Goal: Communication & Community: Participate in discussion

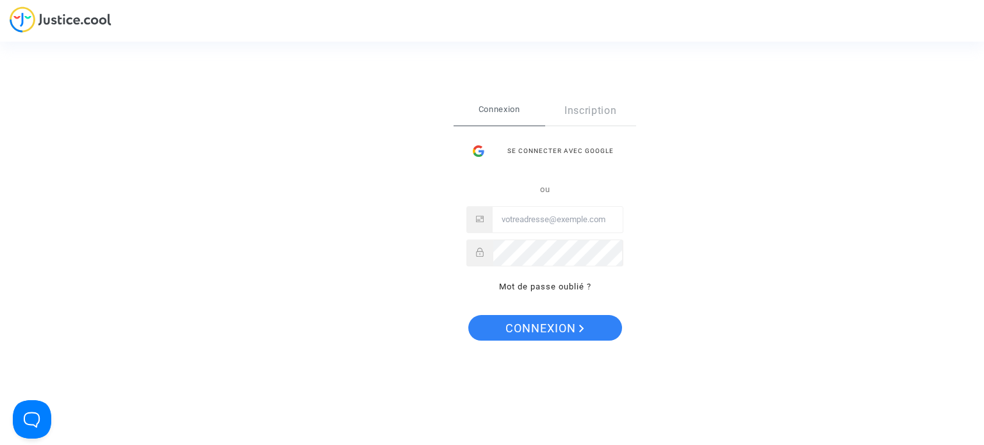
type input "[EMAIL_ADDRESS][DOMAIN_NAME]"
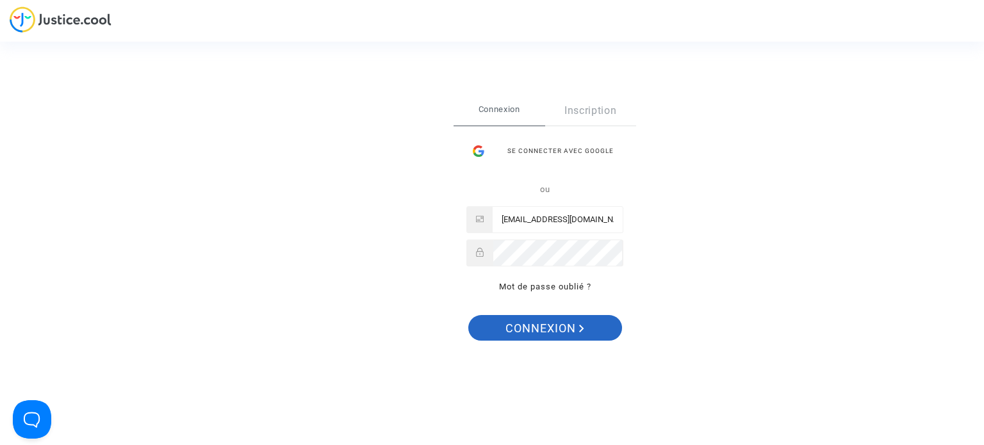
drag, startPoint x: 0, startPoint y: 0, endPoint x: 519, endPoint y: 333, distance: 616.3
click at [519, 333] on span "Connexion" at bounding box center [544, 328] width 79 height 27
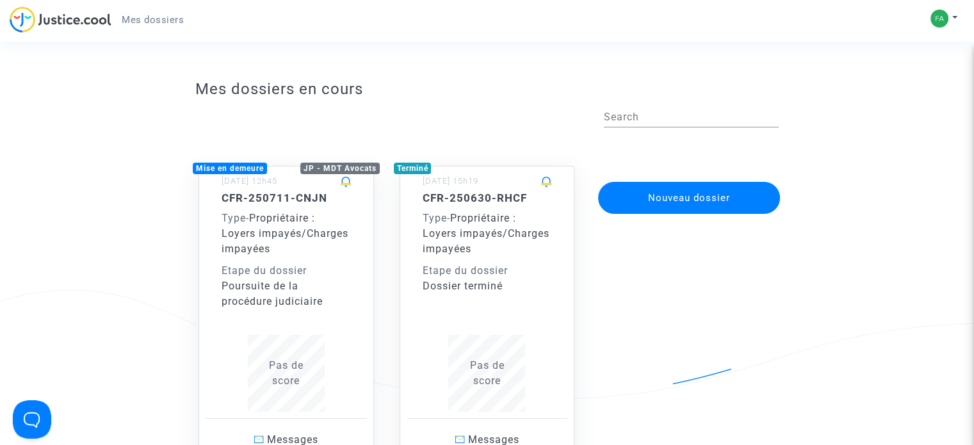
click at [288, 261] on div "CFR-250711-CNJN Type - Propriétaire : Loyers impayés/Charges impayées Etape du …" at bounding box center [286, 251] width 129 height 118
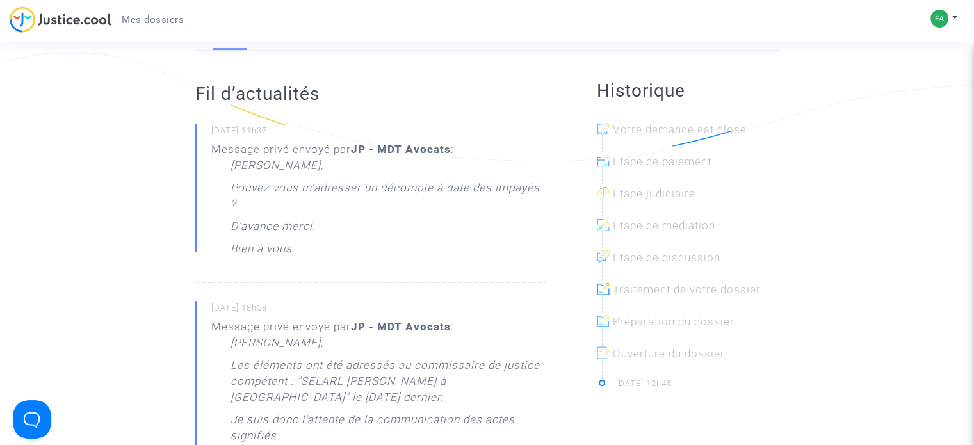
scroll to position [64, 0]
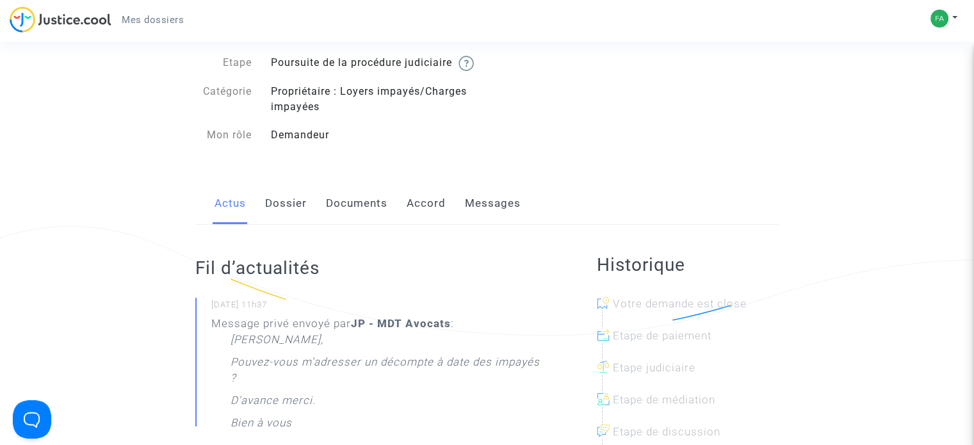
click at [345, 217] on link "Documents" at bounding box center [357, 204] width 62 height 42
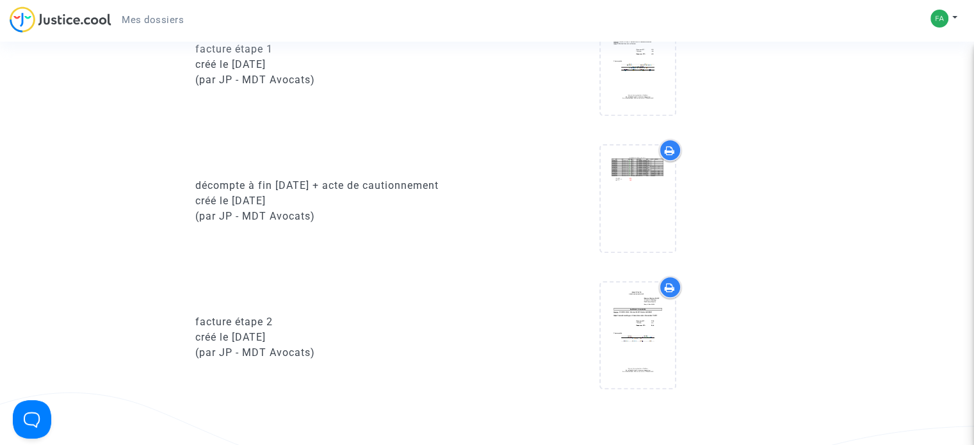
scroll to position [1025, 0]
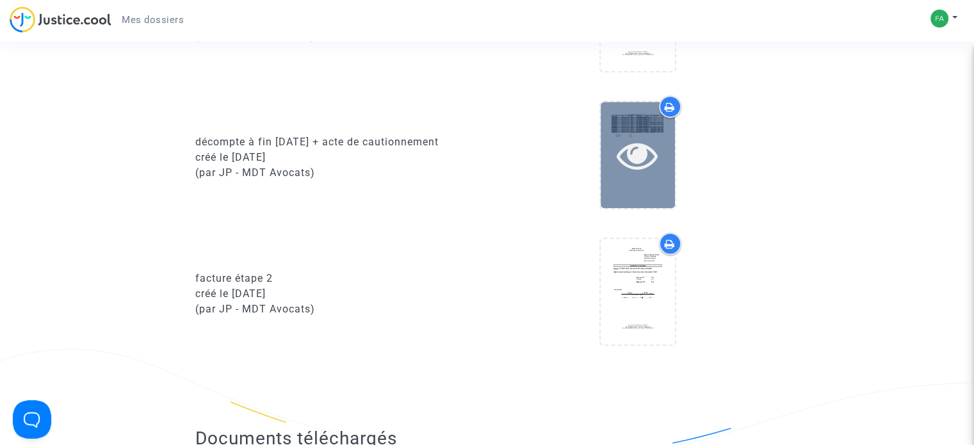
click at [637, 176] on icon at bounding box center [638, 155] width 42 height 41
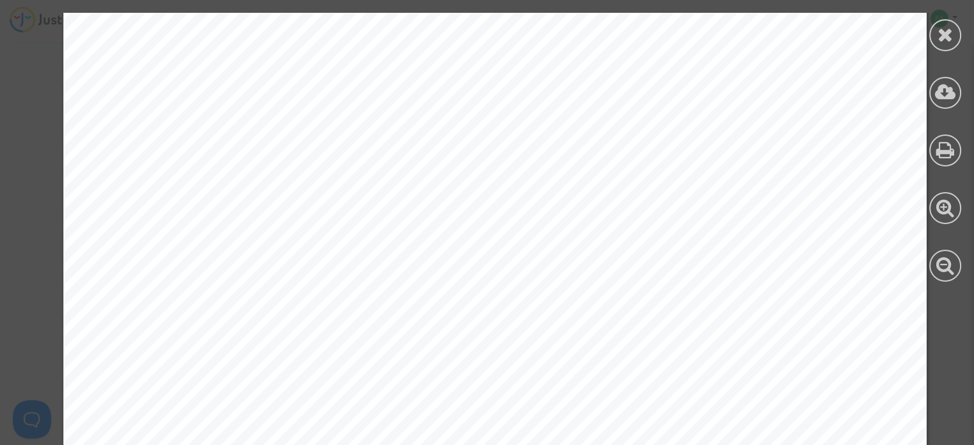
scroll to position [64, 0]
drag, startPoint x: 374, startPoint y: 33, endPoint x: 589, endPoint y: 37, distance: 215.3
click at [589, 37] on span "LOYERS STUDIO TALENCE LOCATAIRE IBRAHIM ANKIDINE" at bounding box center [498, 35] width 233 height 10
copy span "LOYERS STUDIO TALENCE LOCATAIRE IBRAHIM ANK"
drag, startPoint x: 95, startPoint y: 311, endPoint x: 122, endPoint y: 300, distance: 29.6
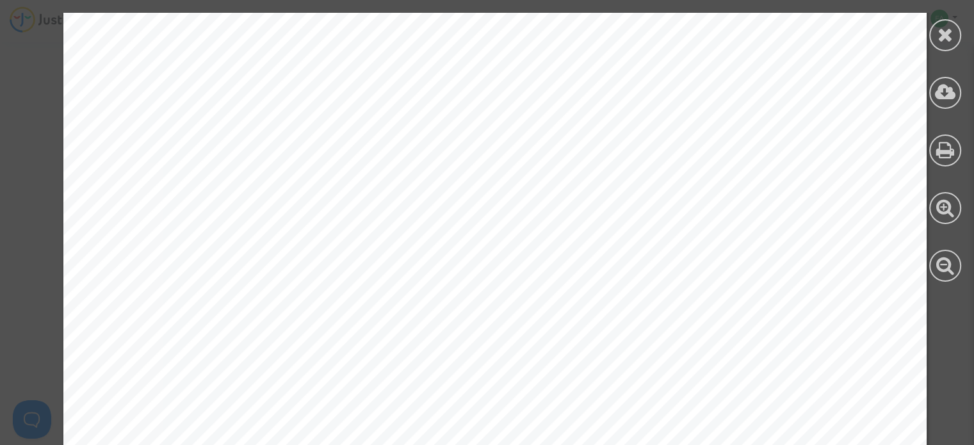
click at [946, 27] on icon at bounding box center [946, 34] width 16 height 19
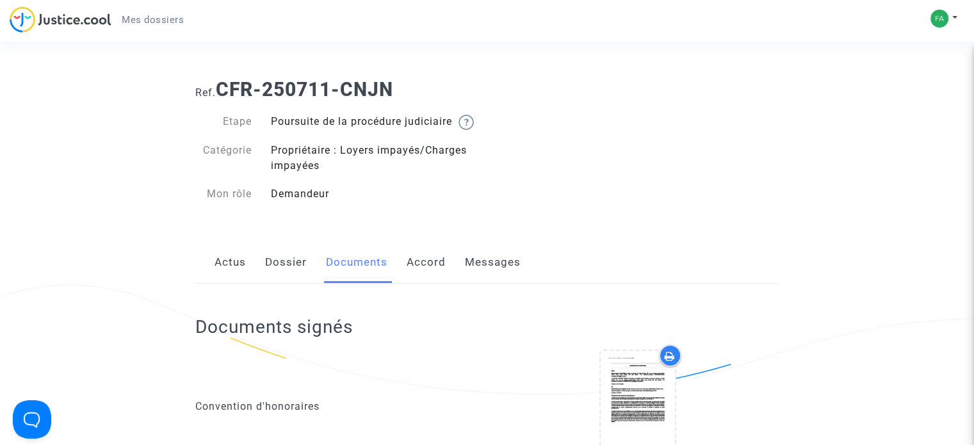
scroll to position [0, 0]
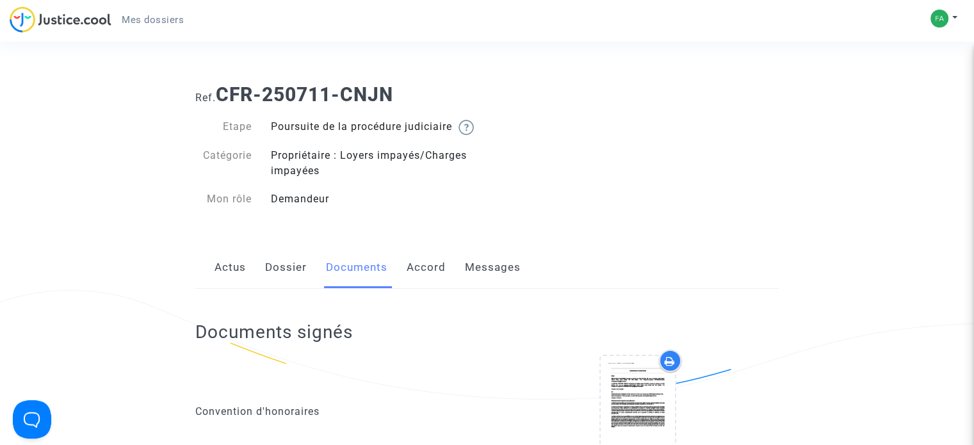
click at [223, 286] on link "Actus" at bounding box center [230, 268] width 31 height 42
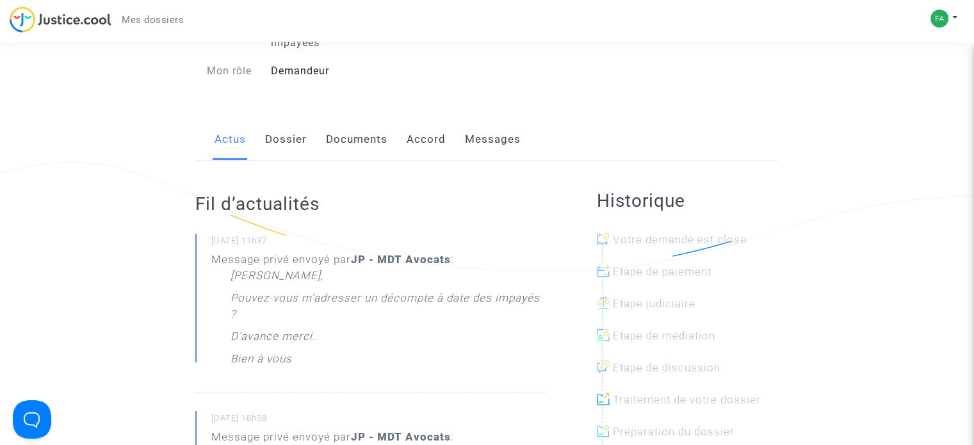
scroll to position [192, 0]
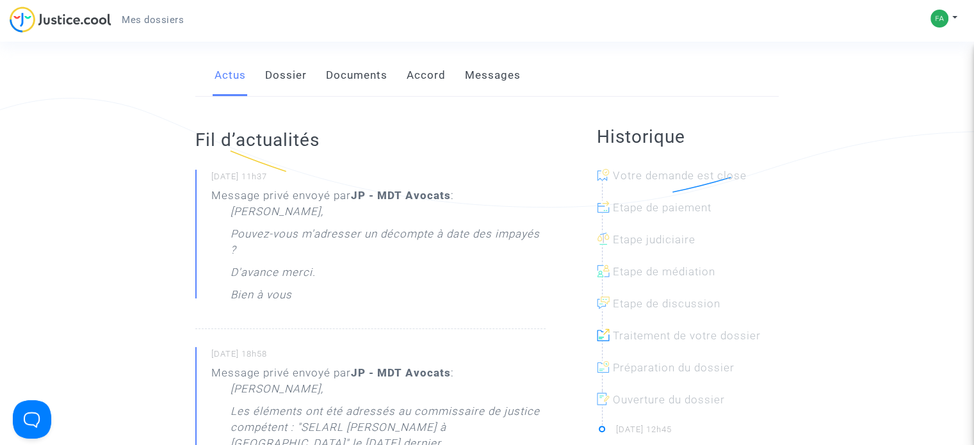
click at [502, 89] on link "Messages" at bounding box center [493, 75] width 56 height 42
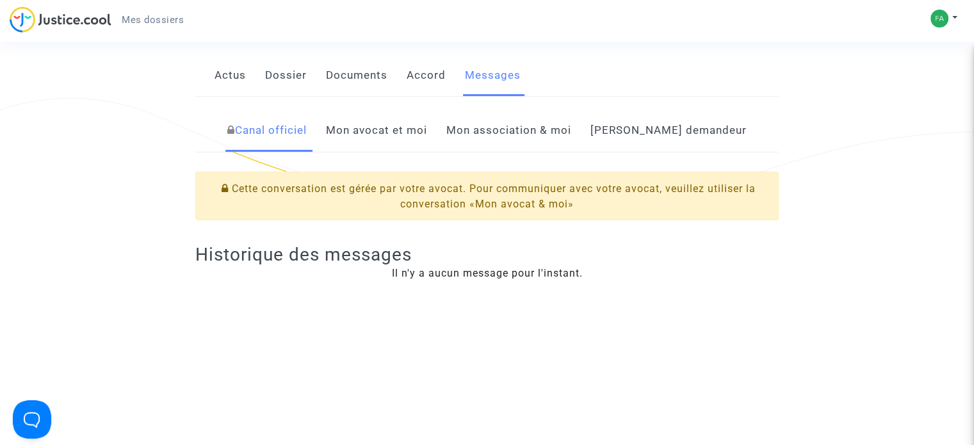
click at [383, 152] on link "Mon avocat et moi" at bounding box center [376, 131] width 101 height 42
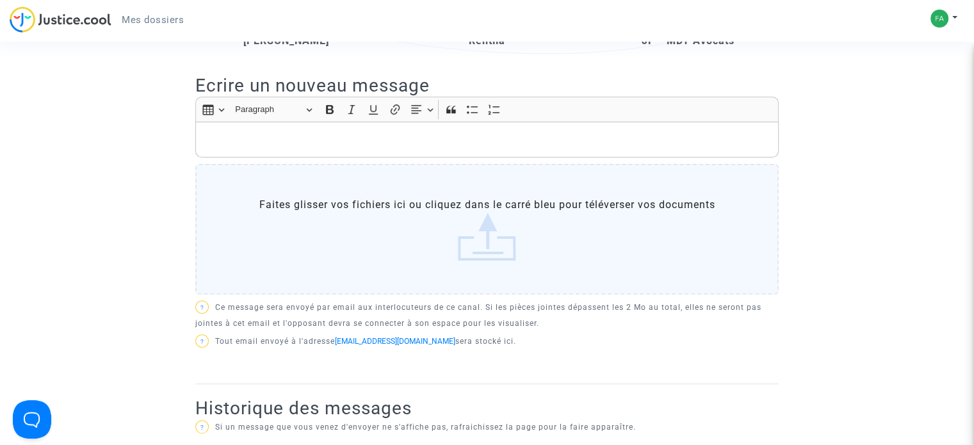
scroll to position [320, 0]
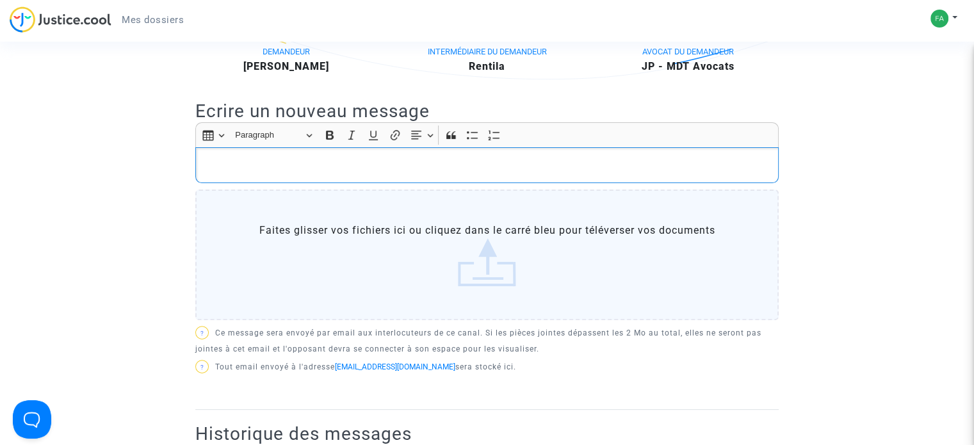
click at [256, 170] on div "Rich Text Editor, main" at bounding box center [487, 165] width 584 height 36
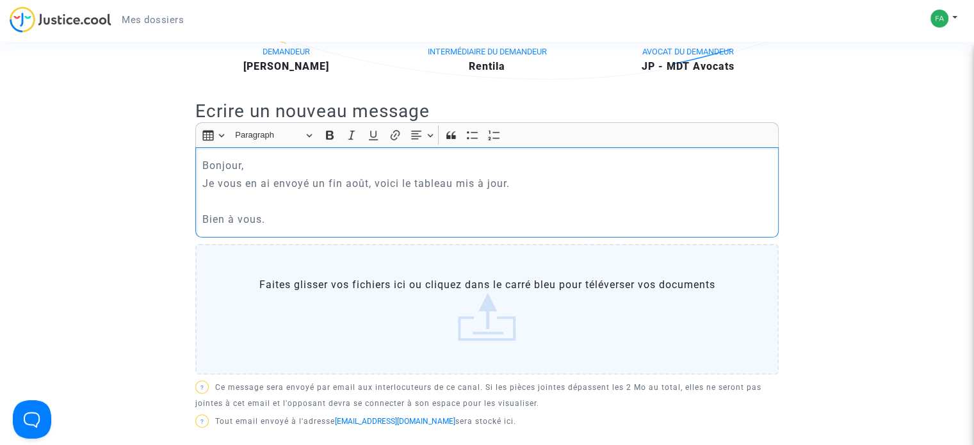
click at [246, 174] on p "Bonjour," at bounding box center [487, 166] width 570 height 16
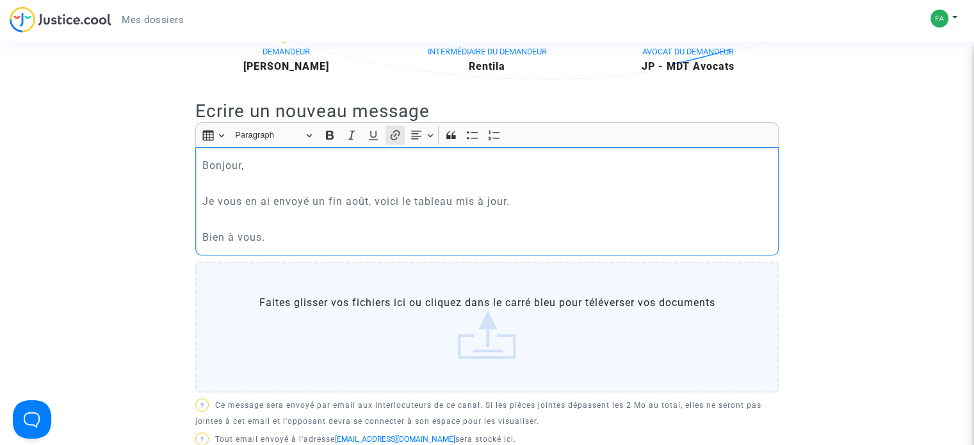
click at [390, 142] on icon "Editor toolbar" at bounding box center [395, 135] width 13 height 13
click at [477, 256] on div "Bonjour, ​​​​​​​ Je vous en ai envoyé un fin août, voici le tableau mis à jour.…" at bounding box center [487, 201] width 584 height 108
click at [493, 347] on label "Faites glisser vos fichiers ici ou cliquez dans le carré bleu pour téléverser v…" at bounding box center [487, 327] width 584 height 131
click at [0, 0] on input "Faites glisser vos fichiers ici ou cliquez dans le carré bleu pour téléverser v…" at bounding box center [0, 0] width 0 height 0
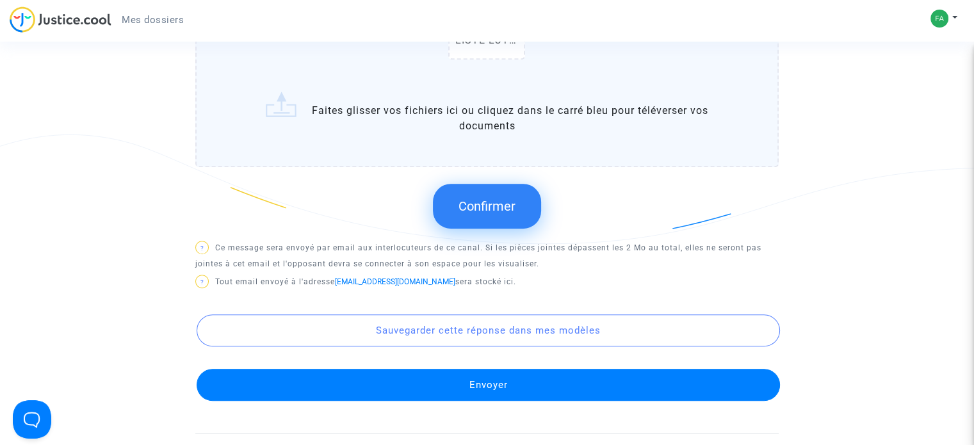
scroll to position [705, 0]
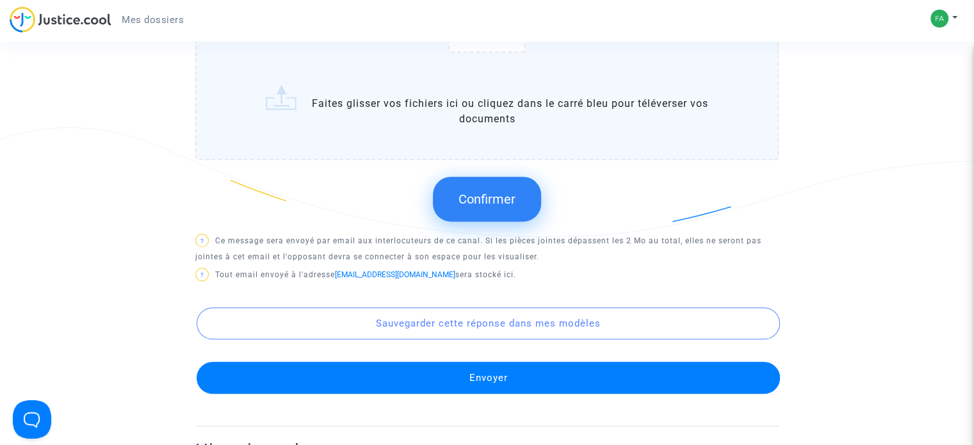
click at [475, 204] on button "Confirmer" at bounding box center [487, 199] width 108 height 45
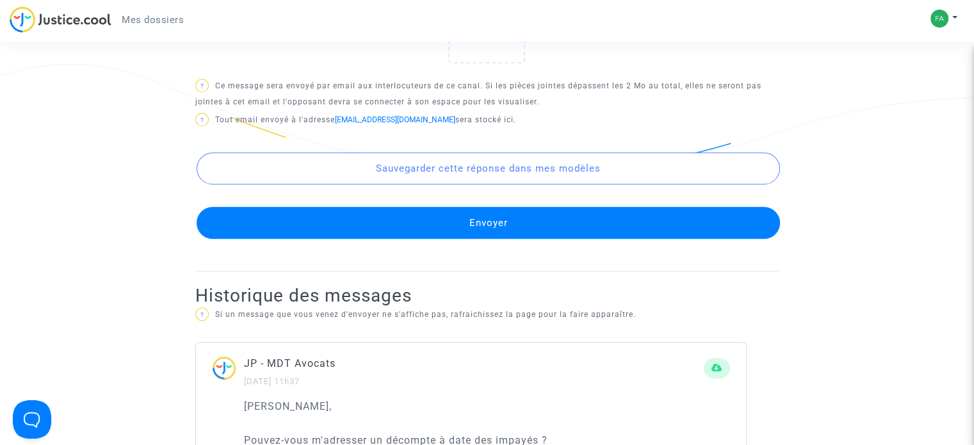
scroll to position [769, 0]
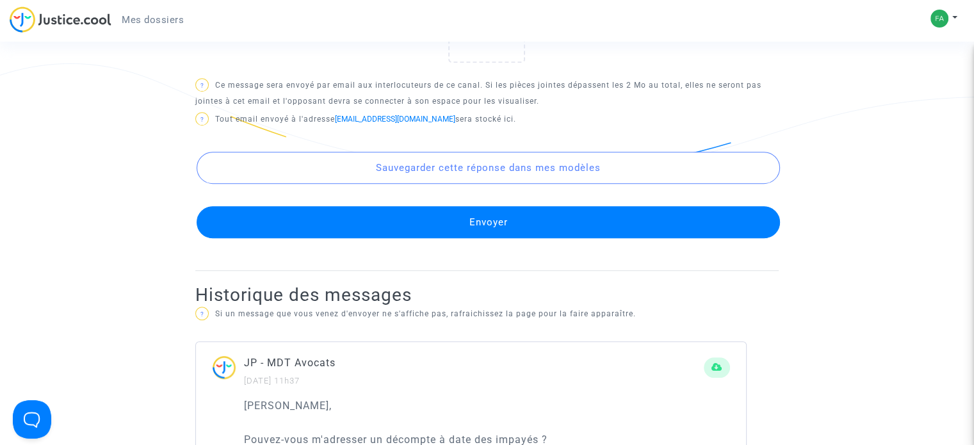
click at [472, 231] on button "Envoyer" at bounding box center [489, 222] width 584 height 32
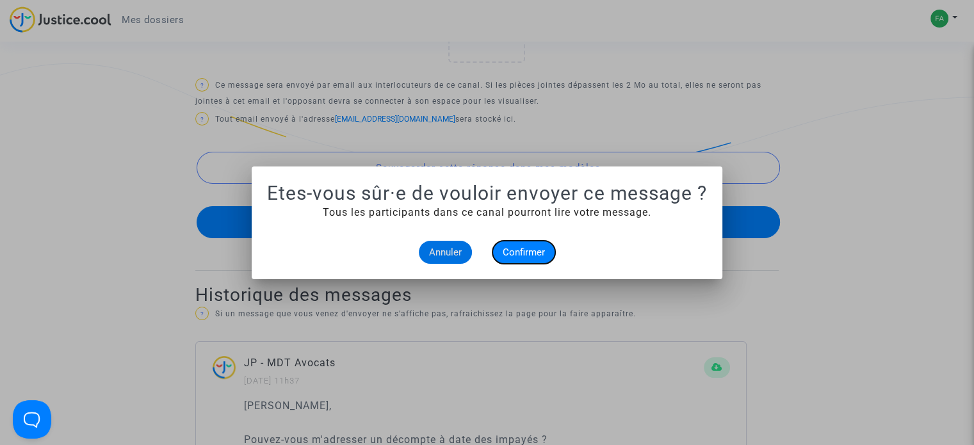
click at [522, 253] on span "Confirmer" at bounding box center [524, 253] width 42 height 12
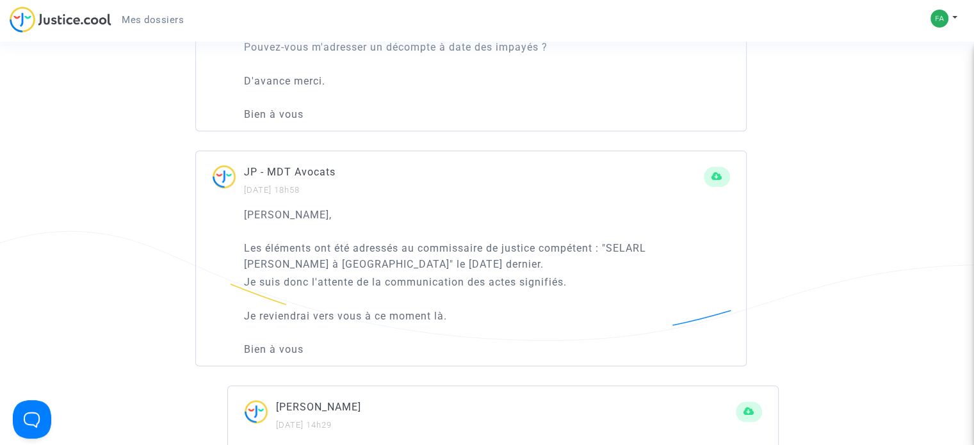
scroll to position [1153, 0]
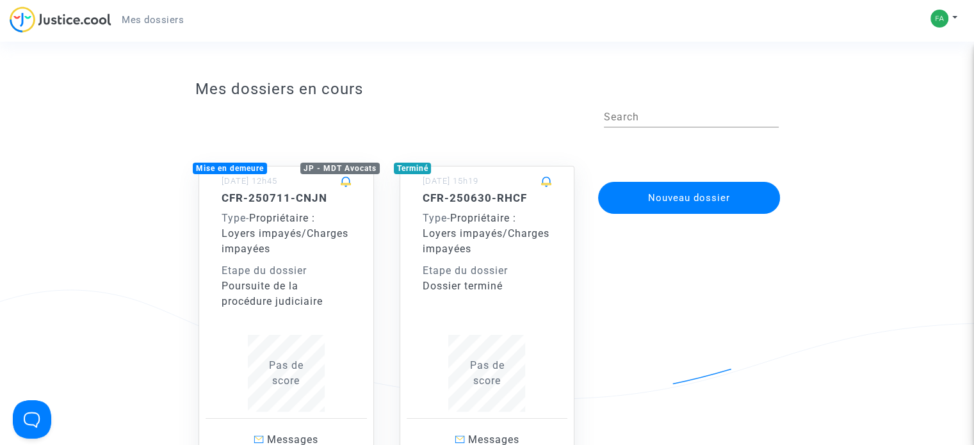
click at [226, 217] on span "Type" at bounding box center [234, 218] width 24 height 12
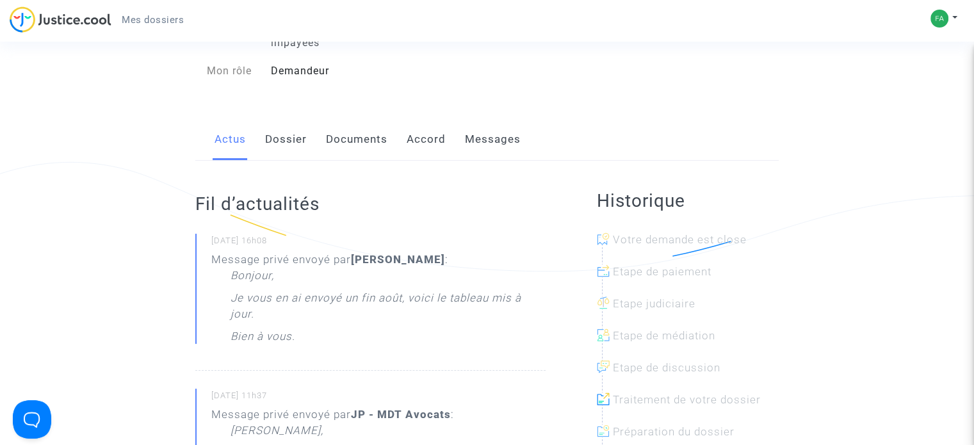
scroll to position [192, 0]
